Goal: Entertainment & Leisure: Consume media (video, audio)

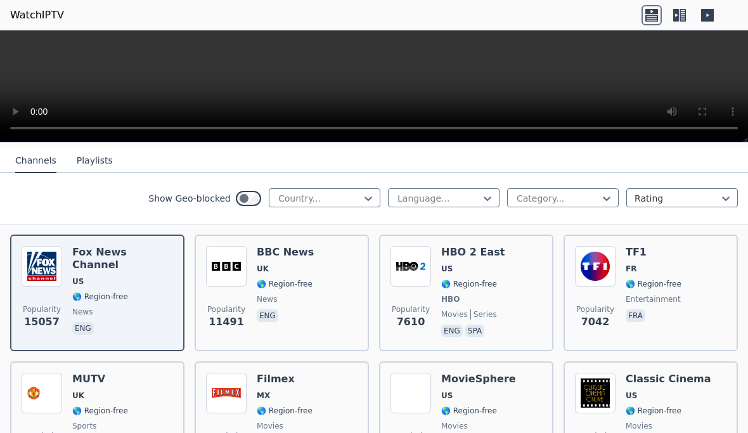
scroll to position [134, 0]
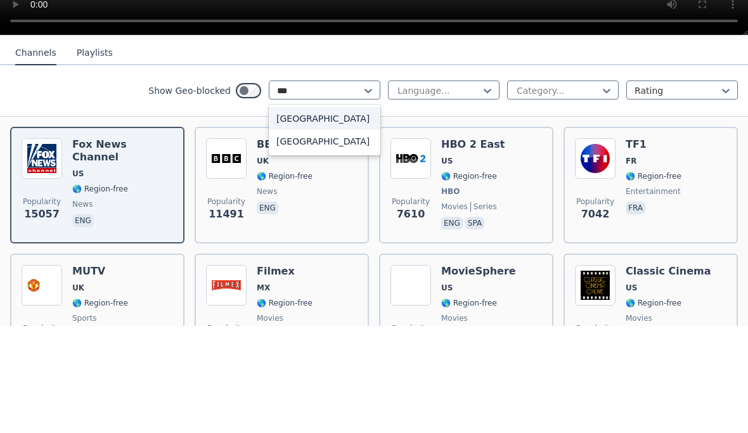
click at [340, 214] on div "[GEOGRAPHIC_DATA]" at bounding box center [325, 225] width 112 height 23
type input "***"
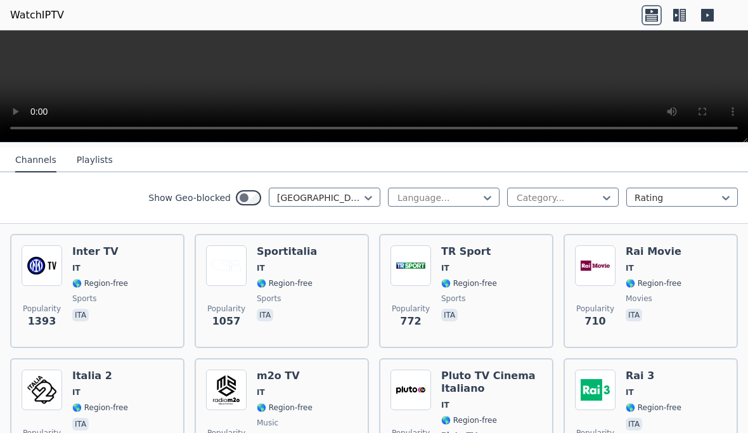
click at [104, 264] on span "IT" at bounding box center [100, 268] width 56 height 10
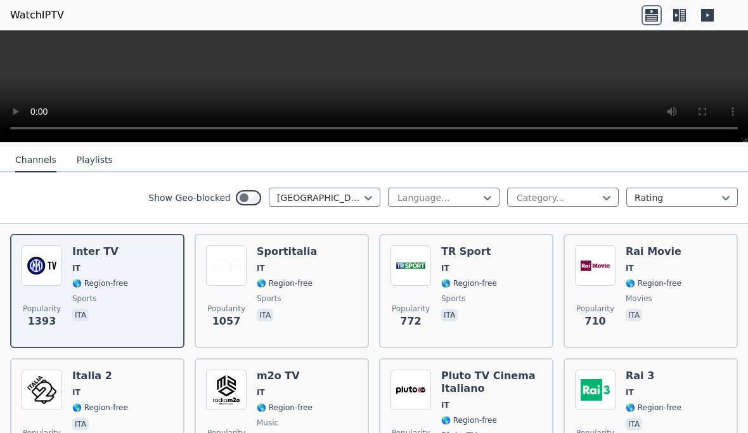
click at [449, 58] on video at bounding box center [374, 86] width 748 height 112
click at [451, 60] on video at bounding box center [374, 86] width 748 height 112
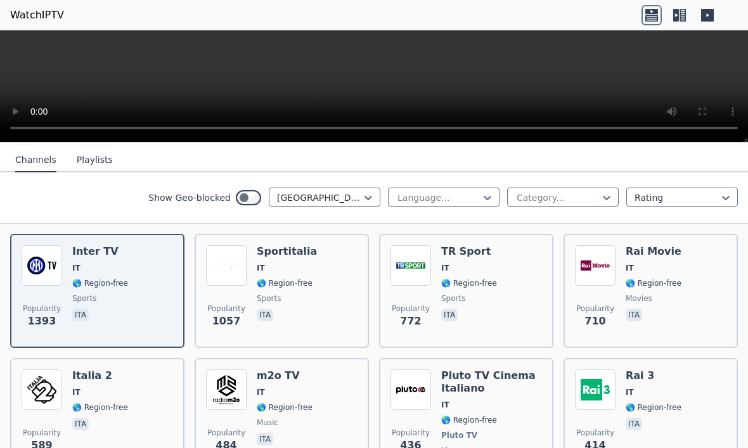
click at [7, 35] on video at bounding box center [374, 86] width 748 height 112
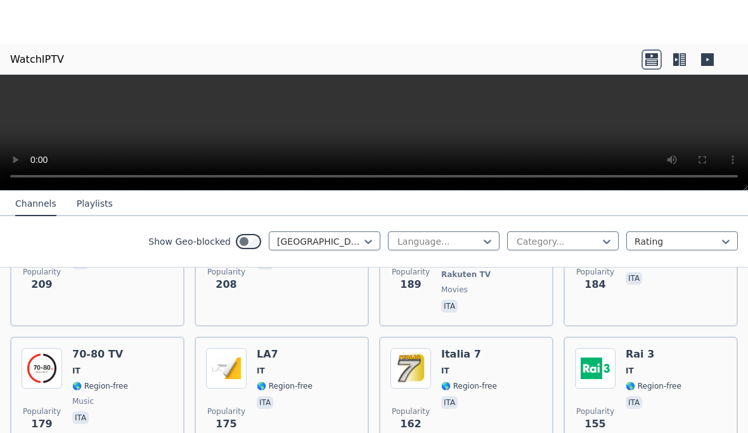
scroll to position [638, 0]
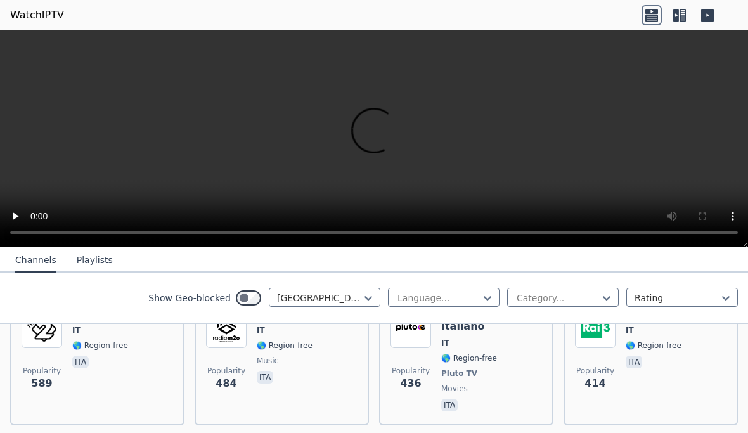
scroll to position [302, 0]
click at [709, 14] on icon at bounding box center [707, 15] width 13 height 13
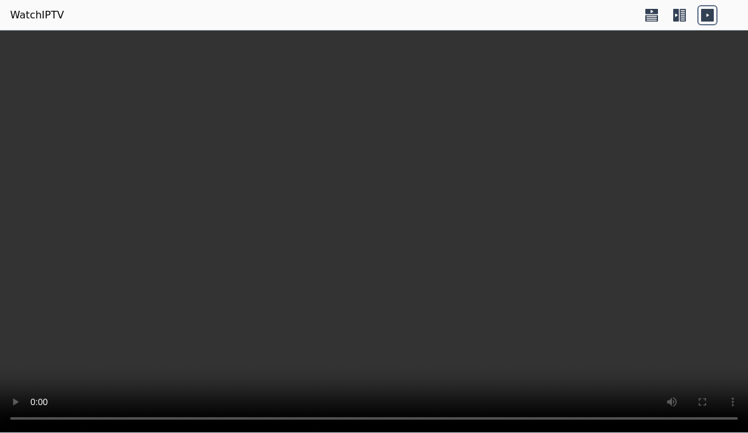
click at [647, 20] on icon at bounding box center [652, 15] width 20 height 20
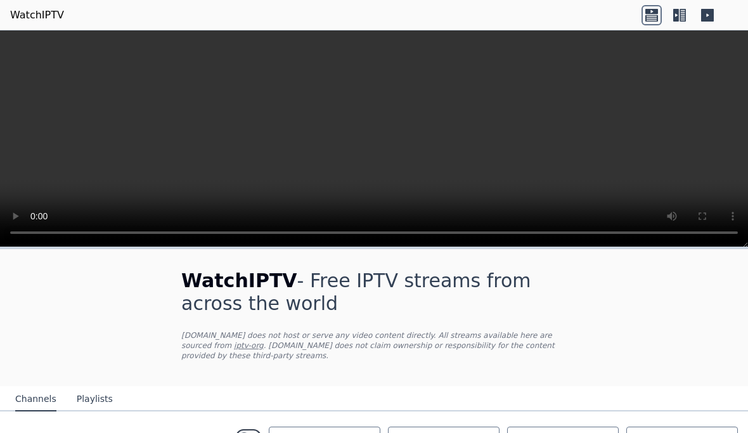
click at [676, 15] on icon at bounding box center [679, 15] width 20 height 20
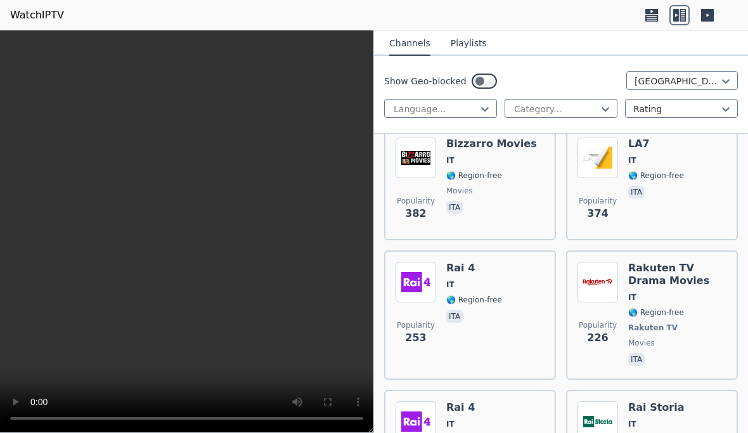
scroll to position [669, 0]
click at [683, 162] on div "Popularity 374 LA7 IT 🌎 Region-free ita" at bounding box center [652, 182] width 149 height 91
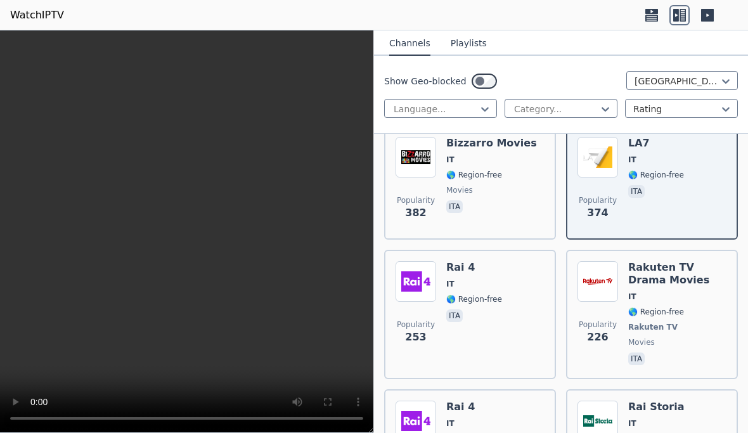
click at [183, 230] on video at bounding box center [186, 231] width 373 height 403
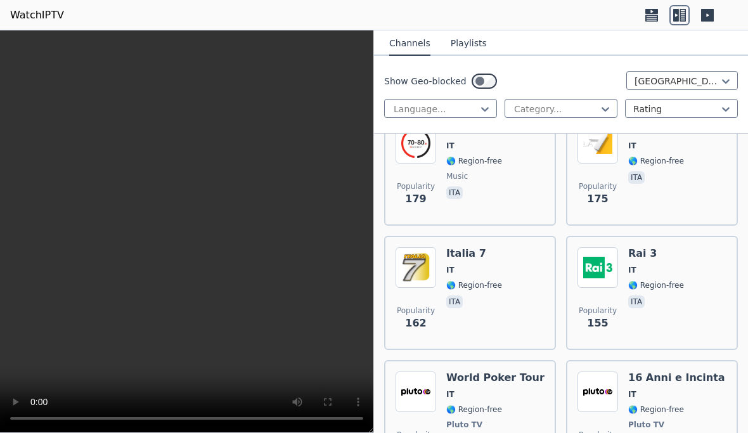
scroll to position [1210, 0]
click at [689, 169] on div "Popularity 175 LA7 IT 🌎 Region-free ita" at bounding box center [652, 169] width 149 height 91
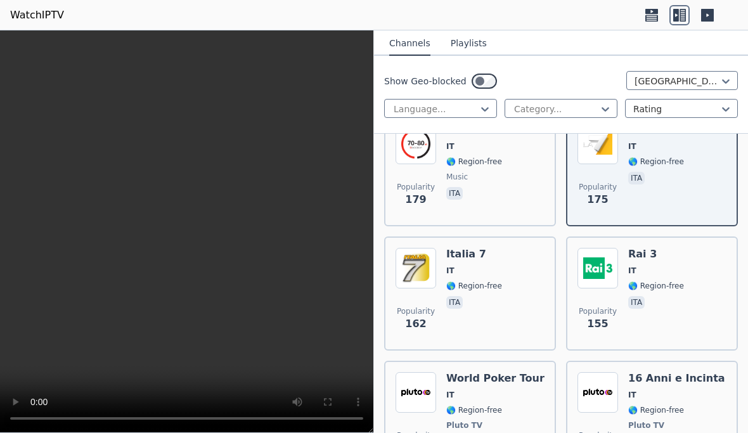
click at [693, 244] on div "Popularity 155 Rai 3 IT 🌎 Region-free ita" at bounding box center [652, 293] width 172 height 114
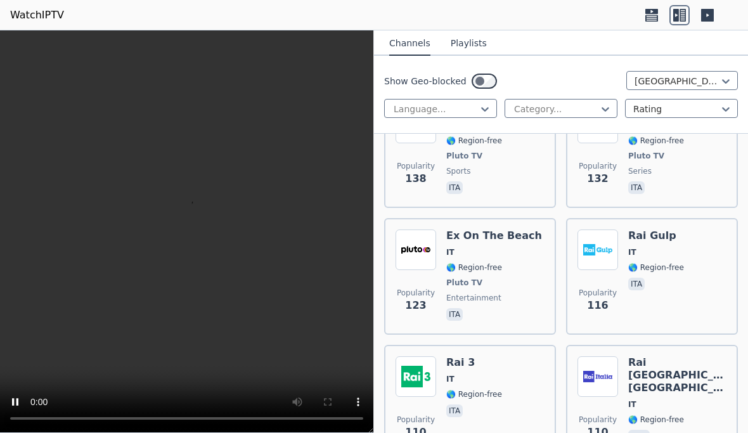
scroll to position [1482, 0]
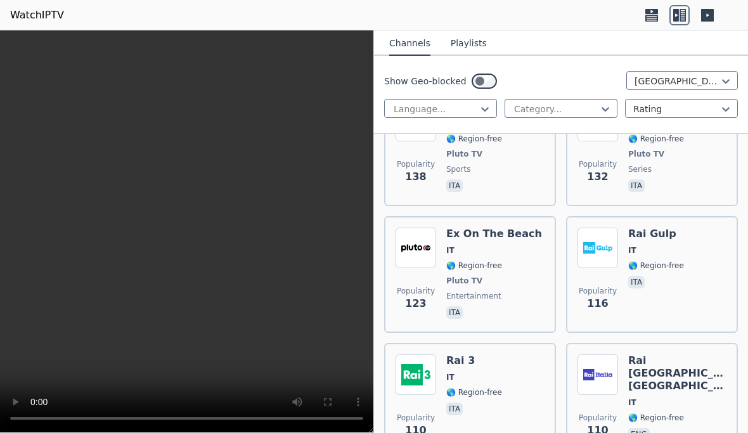
click at [489, 257] on div "Ex On The Beach IT 🌎 Region-free Pluto TV entertainment ita" at bounding box center [494, 275] width 96 height 94
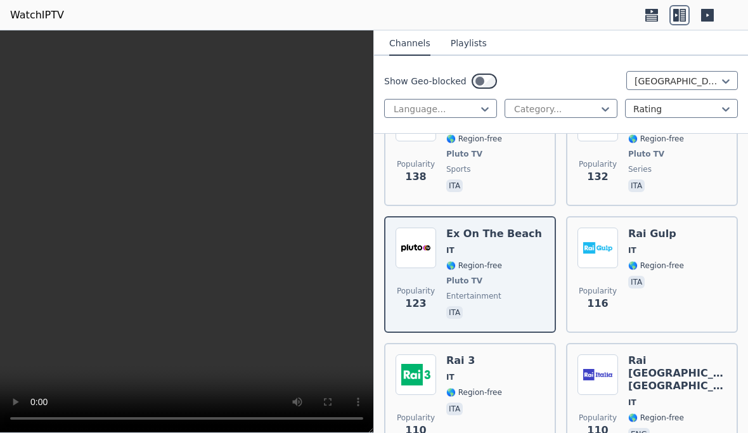
click at [472, 45] on button "Playlists" at bounding box center [469, 44] width 36 height 24
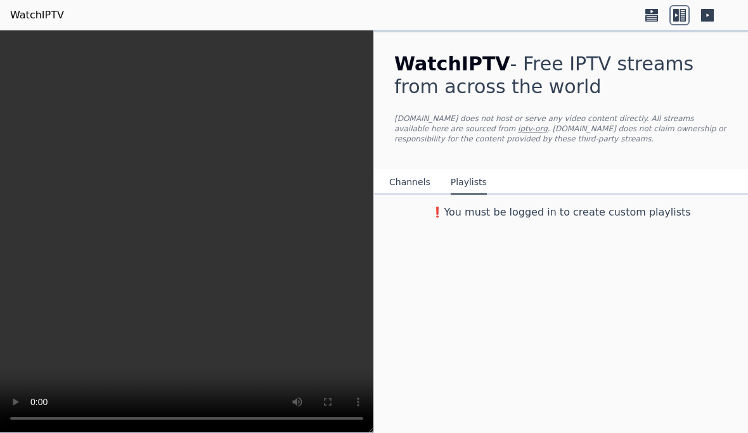
scroll to position [0, 0]
click at [410, 172] on button "Channels" at bounding box center [409, 183] width 41 height 24
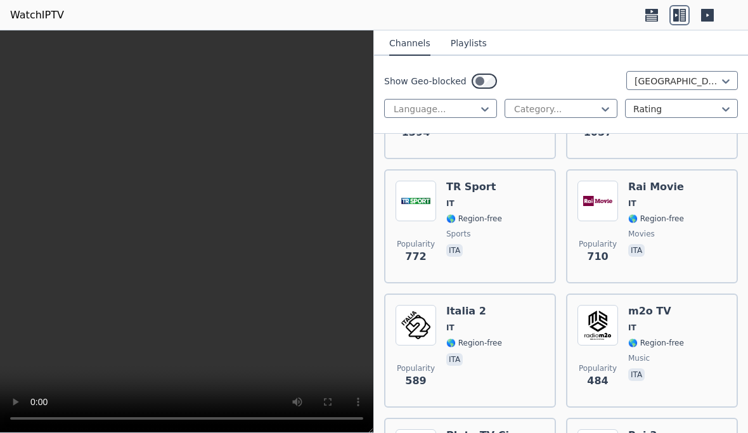
scroll to position [239, 0]
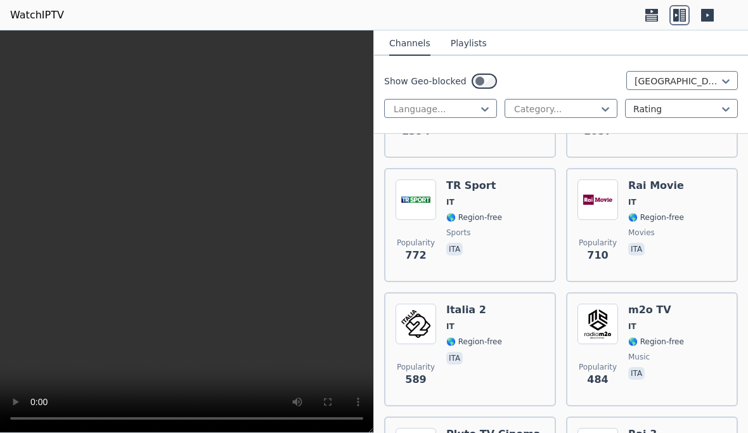
click at [685, 226] on div "Popularity 710 Rai Movie IT 🌎 Region-free movies ita" at bounding box center [652, 224] width 149 height 91
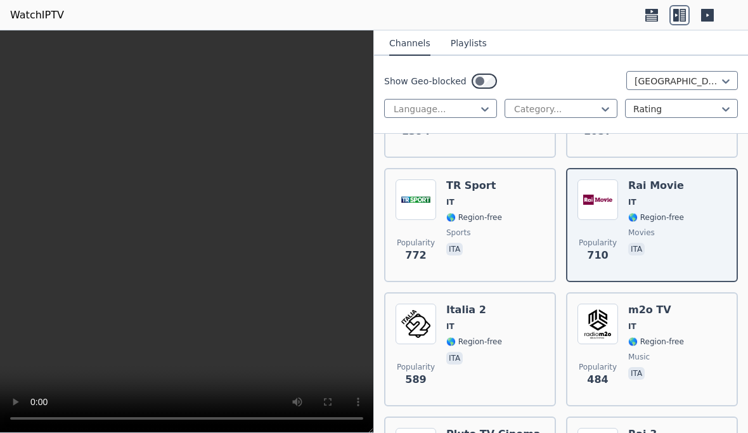
click at [527, 232] on div "Popularity 772 TR Sport IT 🌎 Region-free sports ita" at bounding box center [470, 224] width 149 height 91
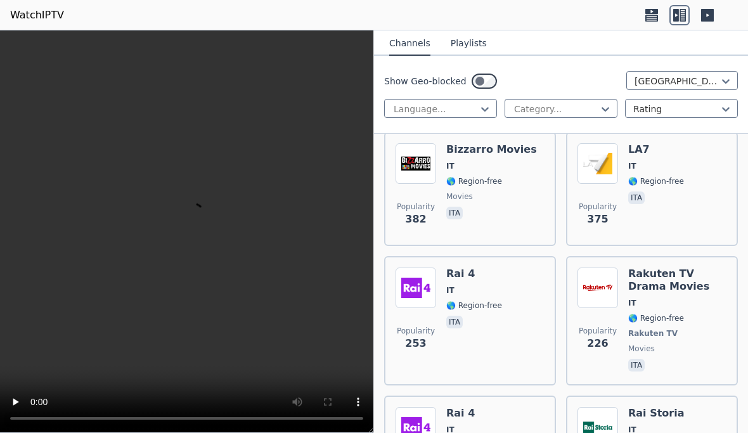
scroll to position [664, 0]
